Goal: Navigation & Orientation: Find specific page/section

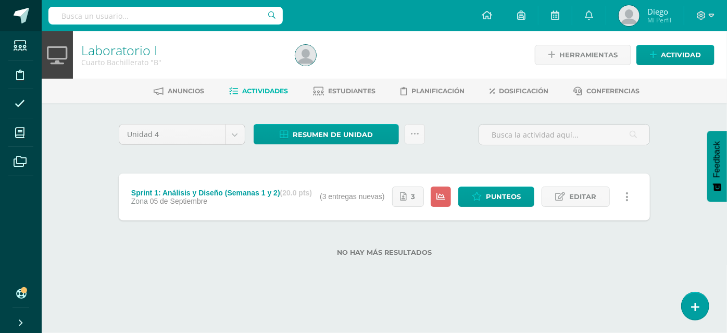
click at [25, 16] on span at bounding box center [22, 16] width 16 height 16
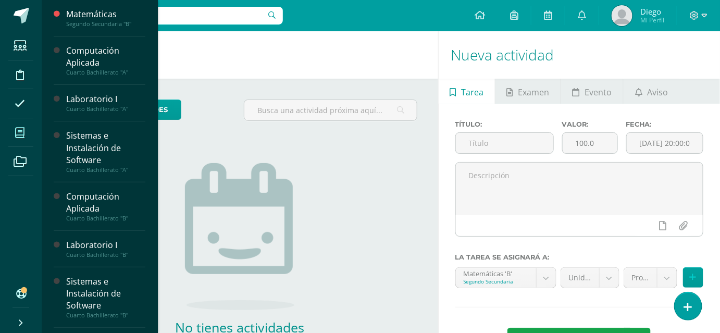
click at [24, 139] on span at bounding box center [19, 132] width 23 height 23
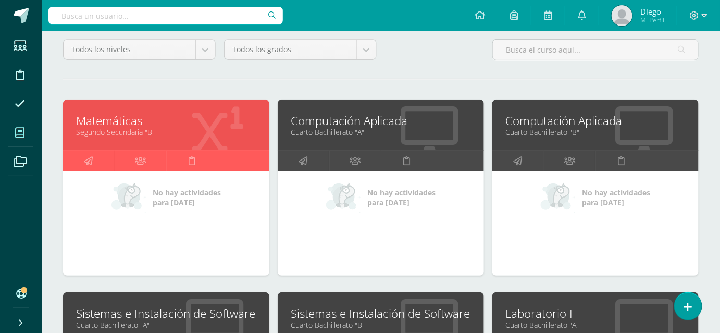
scroll to position [142, 0]
